Goal: Book appointment/travel/reservation

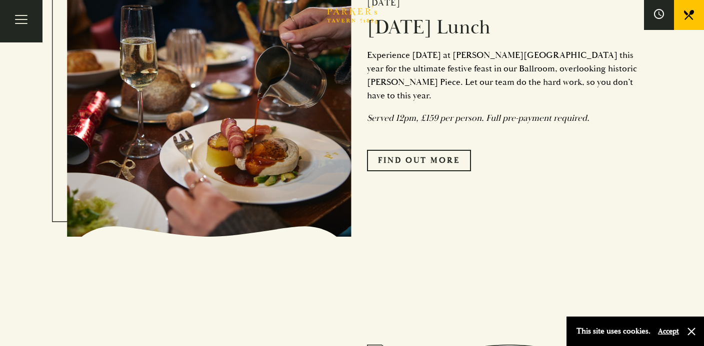
scroll to position [1284, 0]
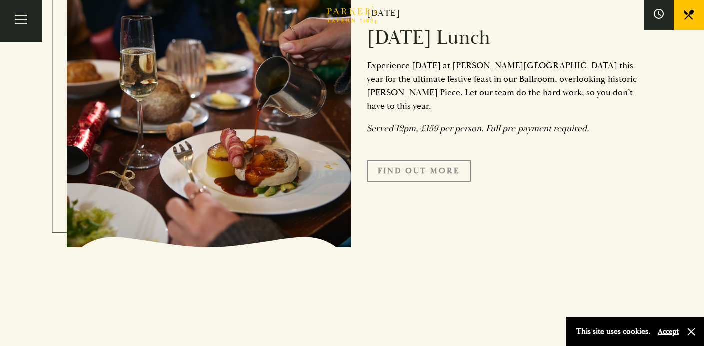
click at [400, 175] on link "Find Out More" at bounding box center [419, 170] width 104 height 21
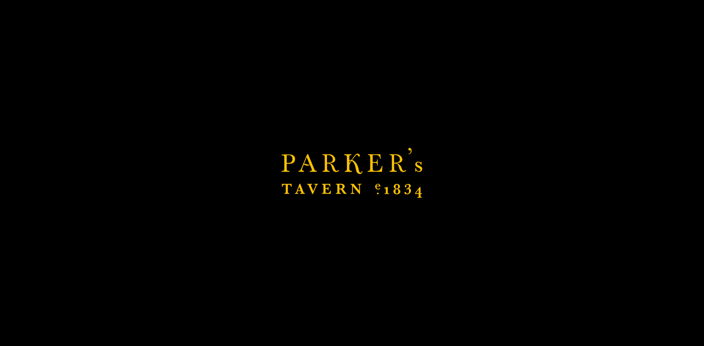
click at [400, 175] on link "Find Out More" at bounding box center [419, 170] width 104 height 21
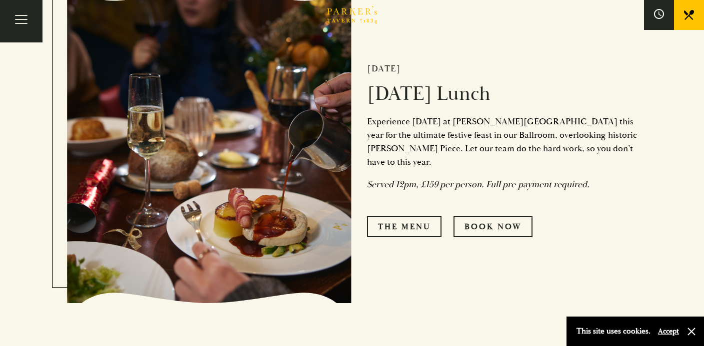
scroll to position [409, 0]
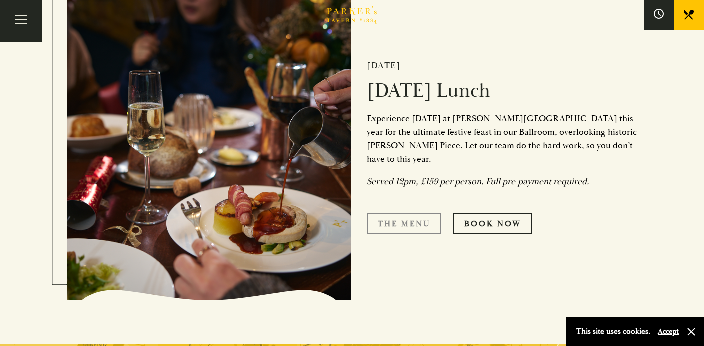
click at [383, 219] on link "The Menu" at bounding box center [404, 223] width 74 height 21
